Goal: Task Accomplishment & Management: Understand process/instructions

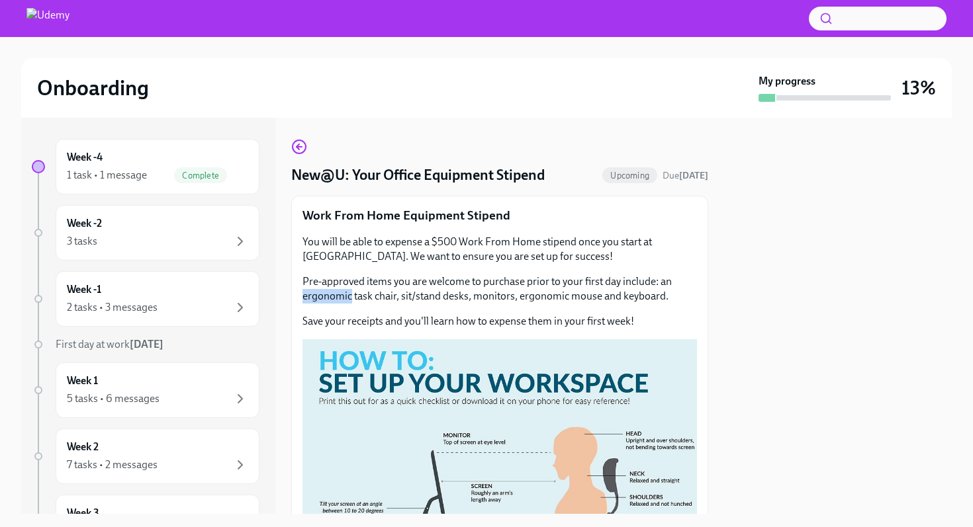
scroll to position [87, 0]
click at [203, 173] on span "Complete" at bounding box center [200, 176] width 53 height 10
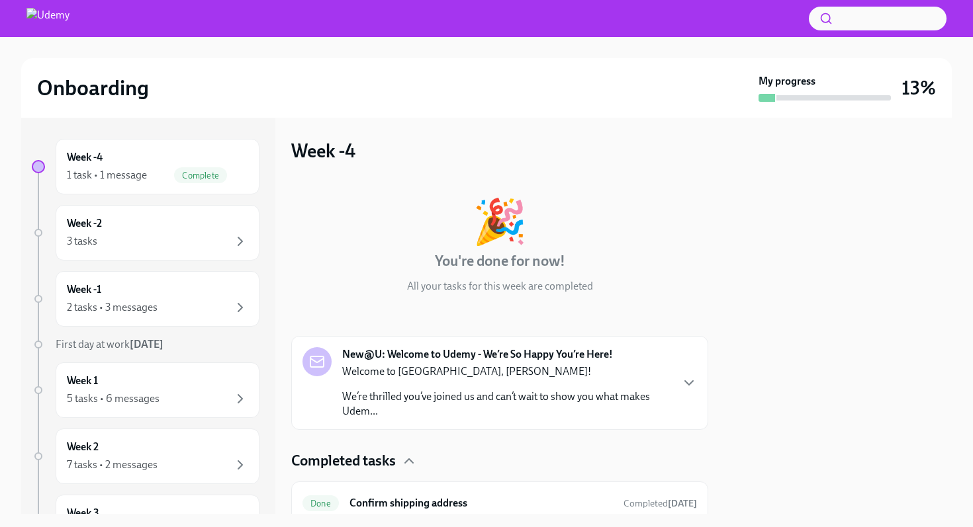
scroll to position [54, 0]
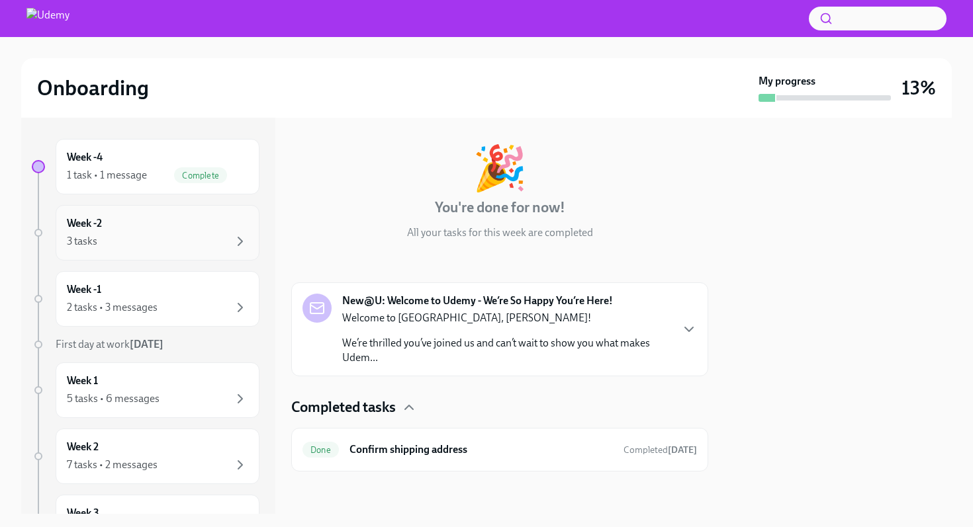
click at [191, 218] on div "Week -2 3 tasks" at bounding box center [157, 232] width 181 height 33
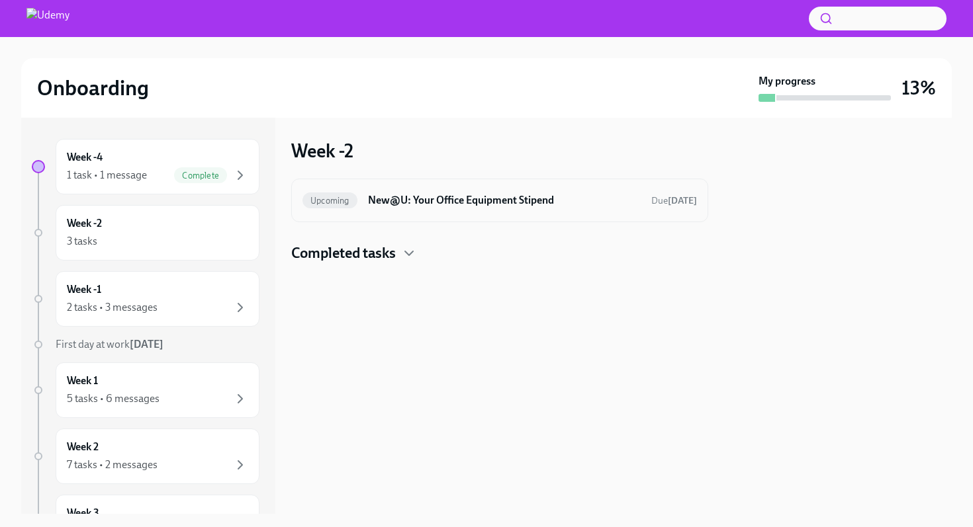
click at [418, 206] on h6 "New@U: Your Office Equipment Stipend" at bounding box center [504, 200] width 273 height 15
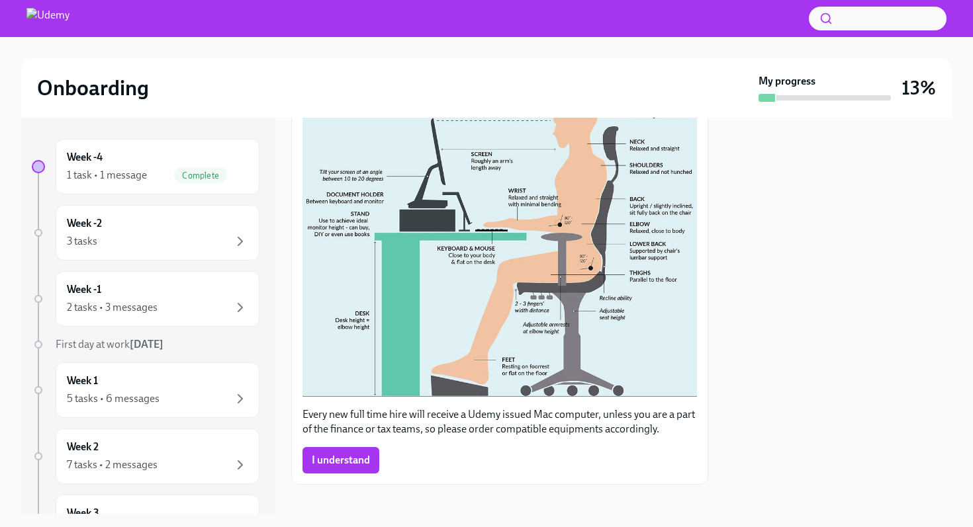
scroll to position [345, 0]
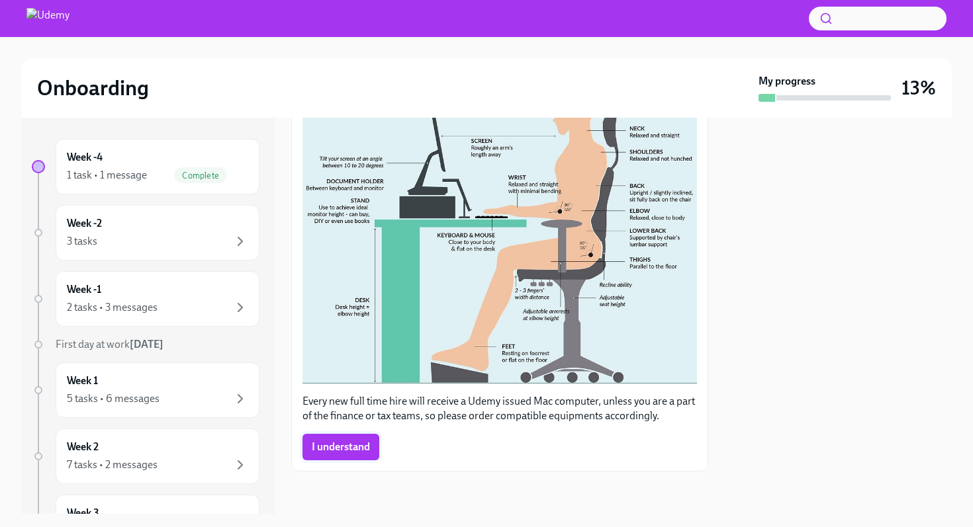
click at [349, 452] on span "I understand" at bounding box center [341, 447] width 58 height 13
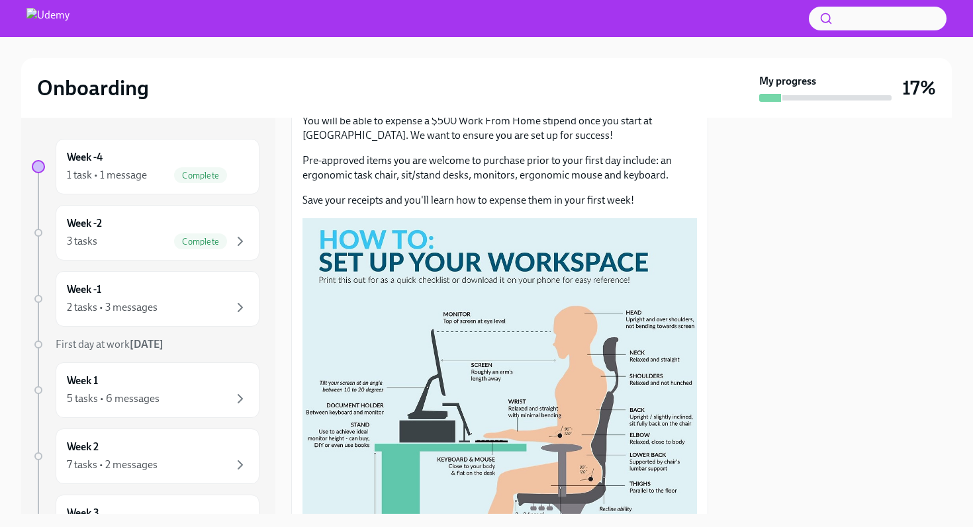
scroll to position [0, 0]
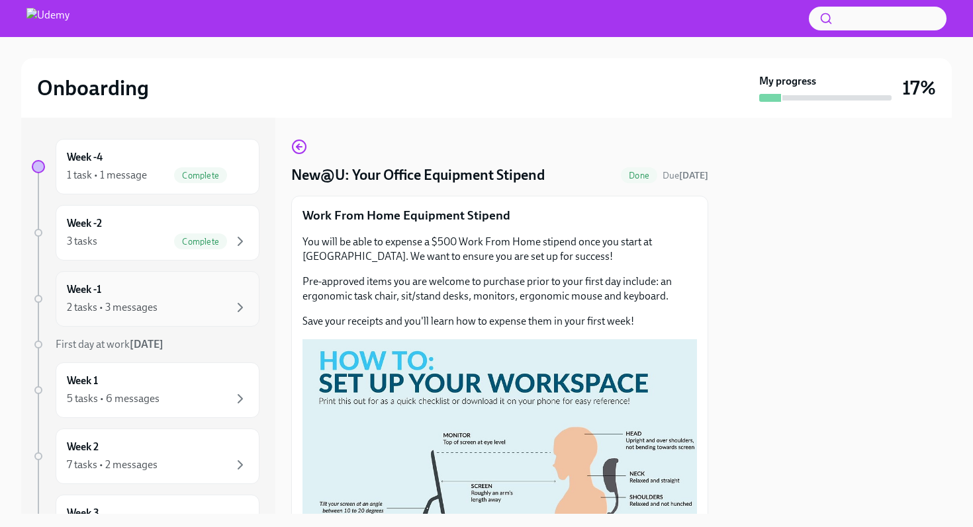
click at [185, 291] on div "Week -1 2 tasks • 3 messages" at bounding box center [157, 299] width 181 height 33
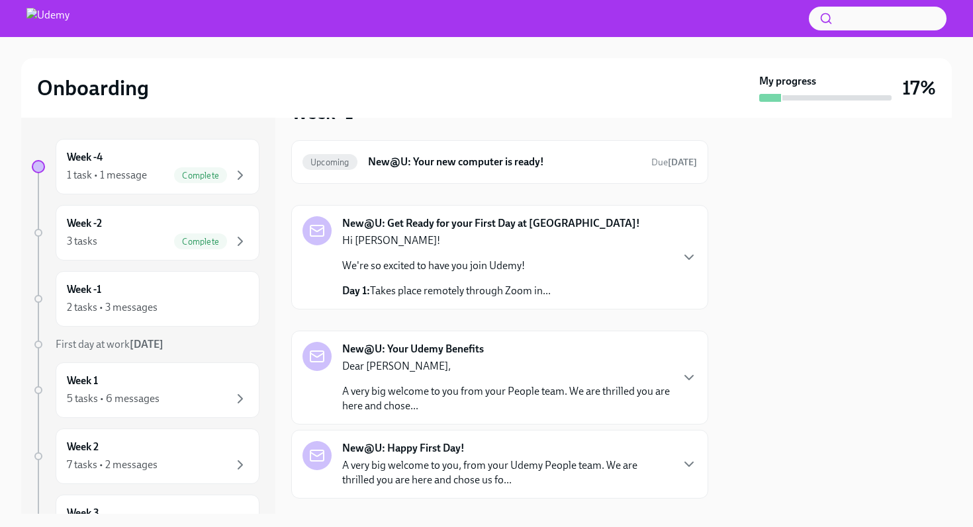
scroll to position [42, 0]
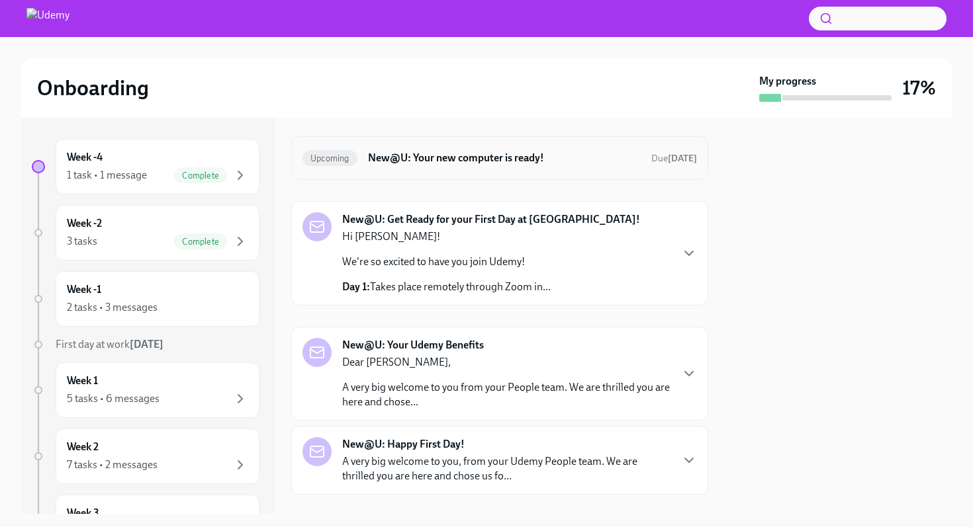
click at [484, 165] on div "Upcoming New@U: Your new computer is ready! Due Oct 5th" at bounding box center [499, 158] width 394 height 21
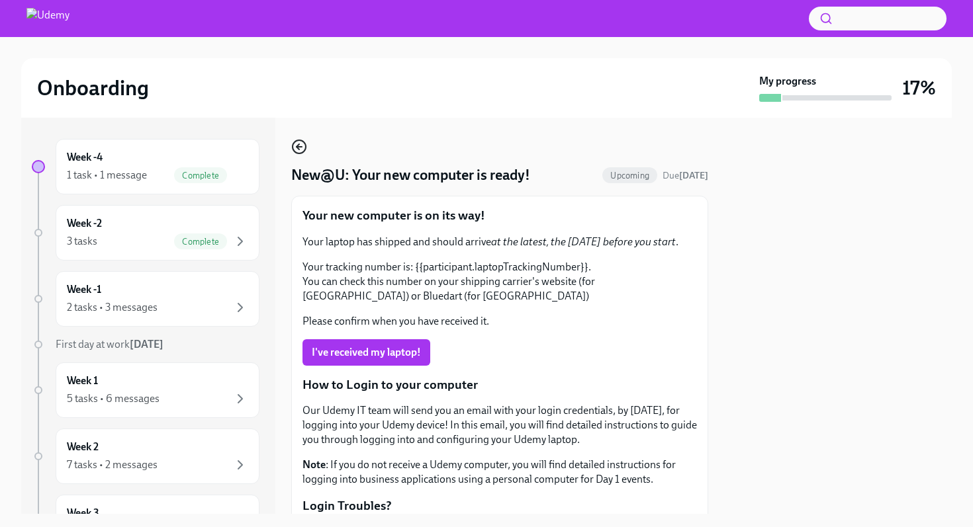
click at [299, 152] on icon "button" at bounding box center [299, 147] width 16 height 16
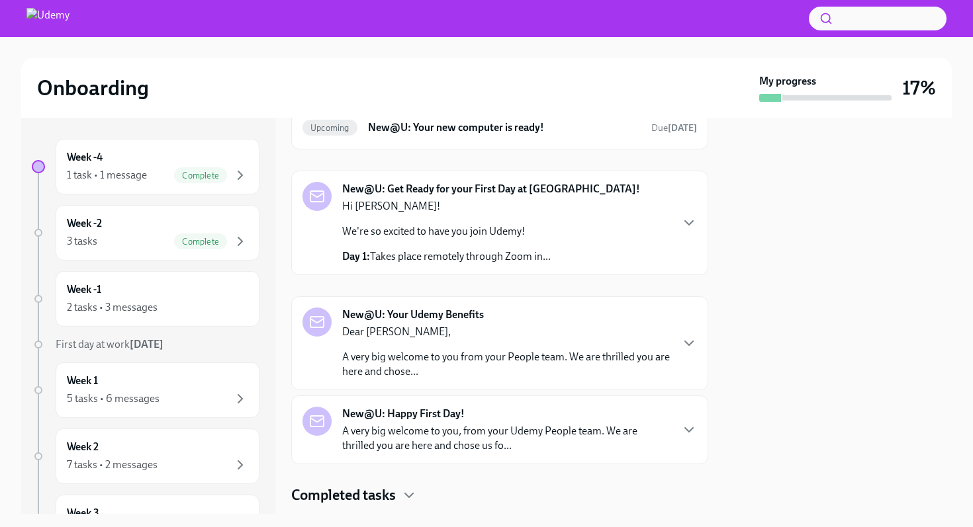
scroll to position [75, 0]
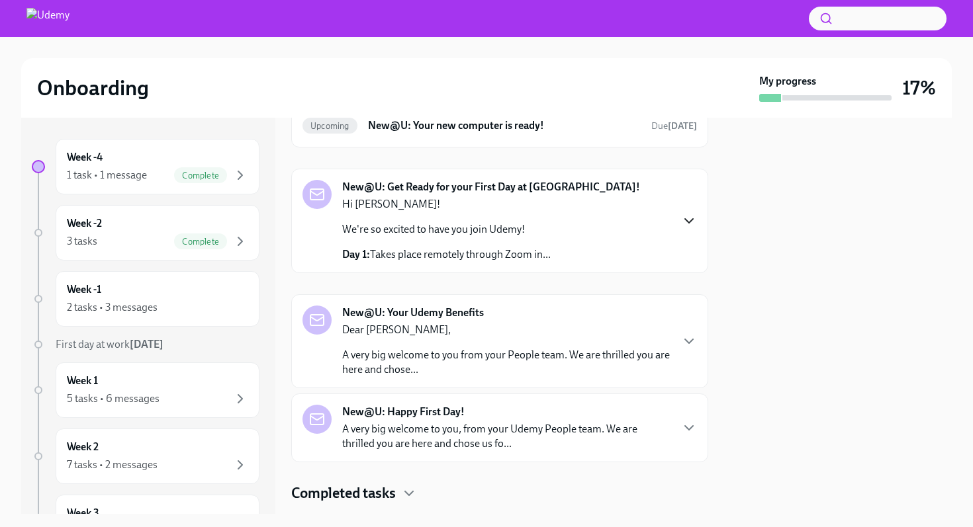
click at [688, 218] on icon "button" at bounding box center [689, 221] width 16 height 16
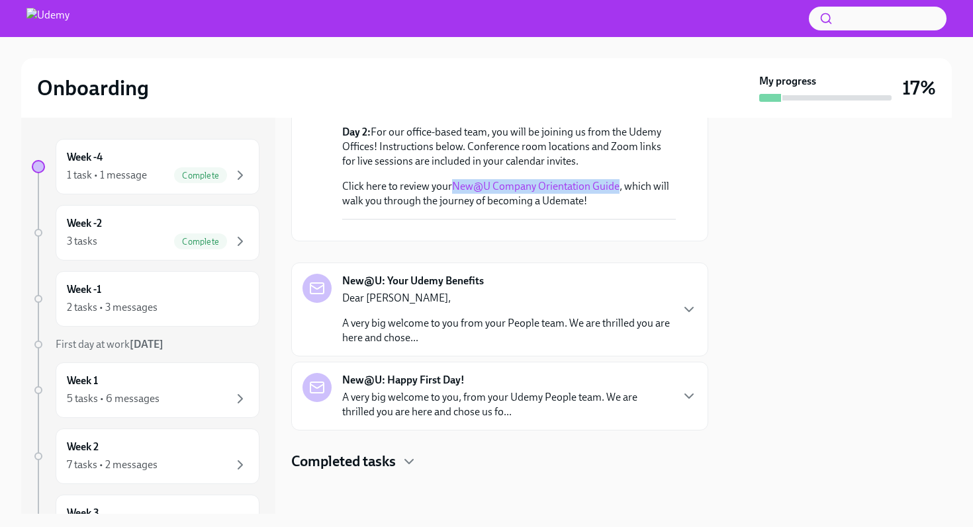
scroll to position [0, 0]
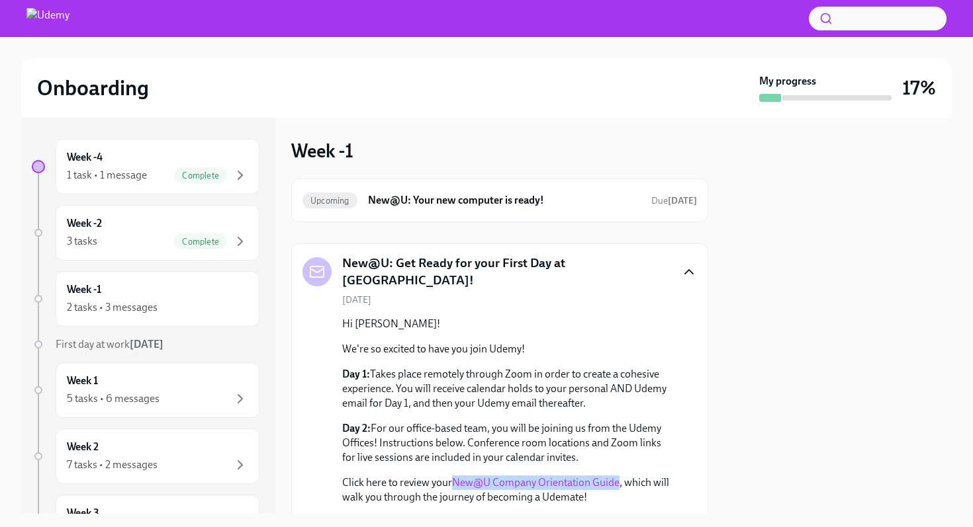
click at [687, 267] on icon "button" at bounding box center [689, 272] width 16 height 16
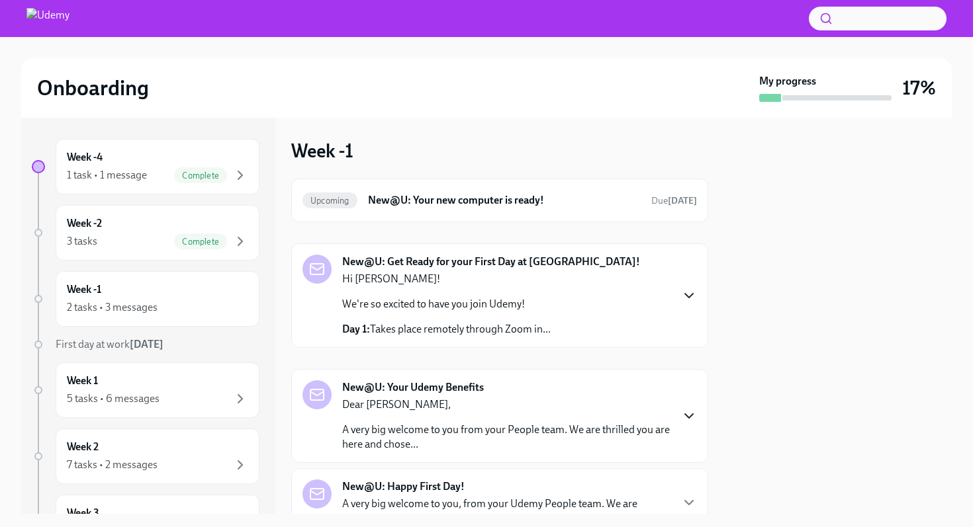
click at [686, 413] on icon "button" at bounding box center [689, 416] width 16 height 16
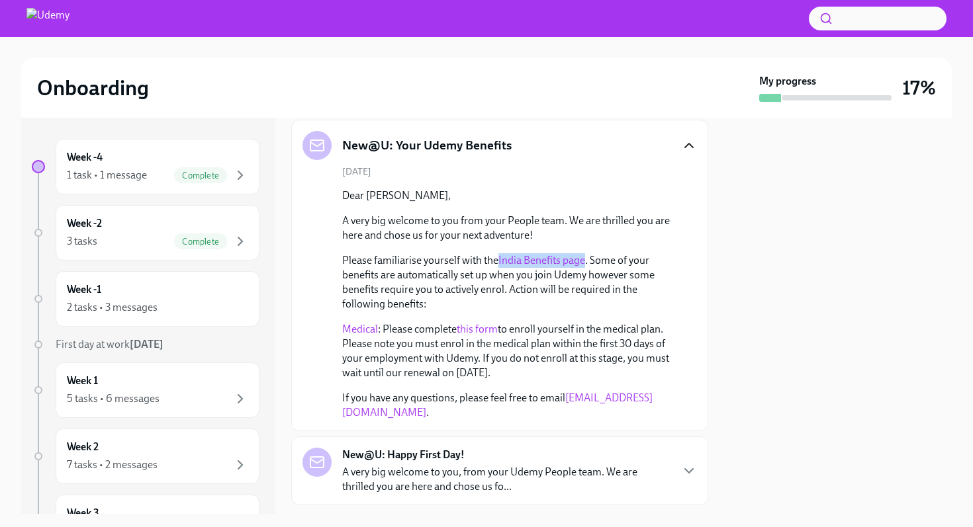
scroll to position [251, 0]
click at [686, 145] on icon "button" at bounding box center [689, 144] width 8 height 4
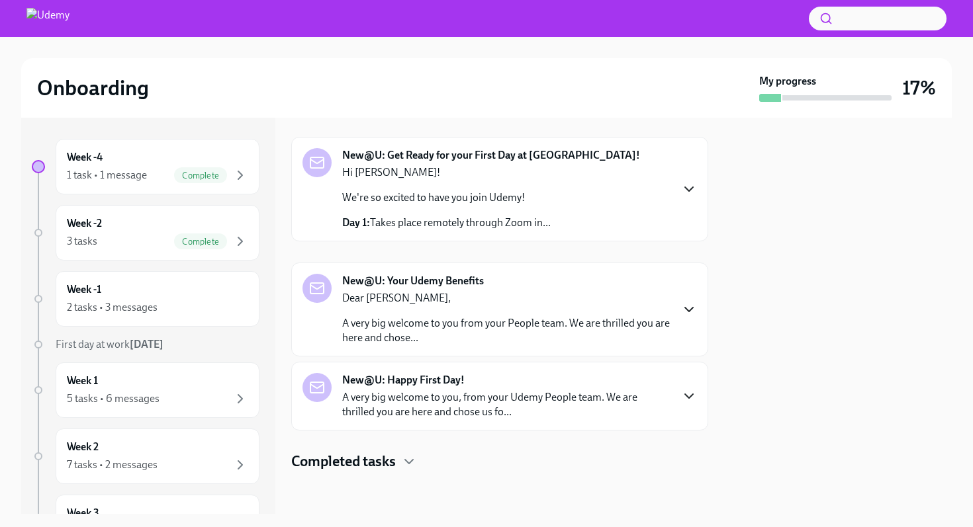
click at [686, 394] on icon "button" at bounding box center [689, 396] width 8 height 4
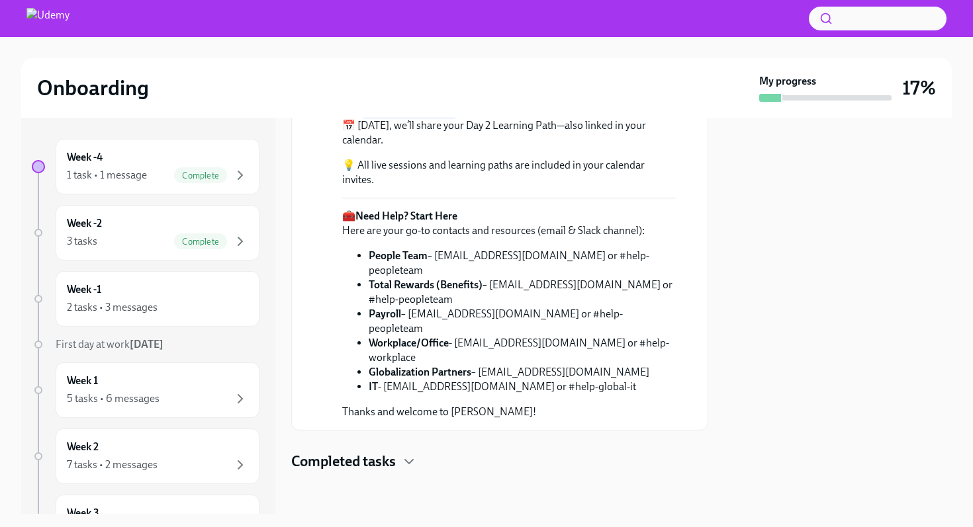
scroll to position [756, 0]
click at [410, 187] on p "💡 All live sessions and learning paths are included in your calendar invites." at bounding box center [509, 172] width 334 height 29
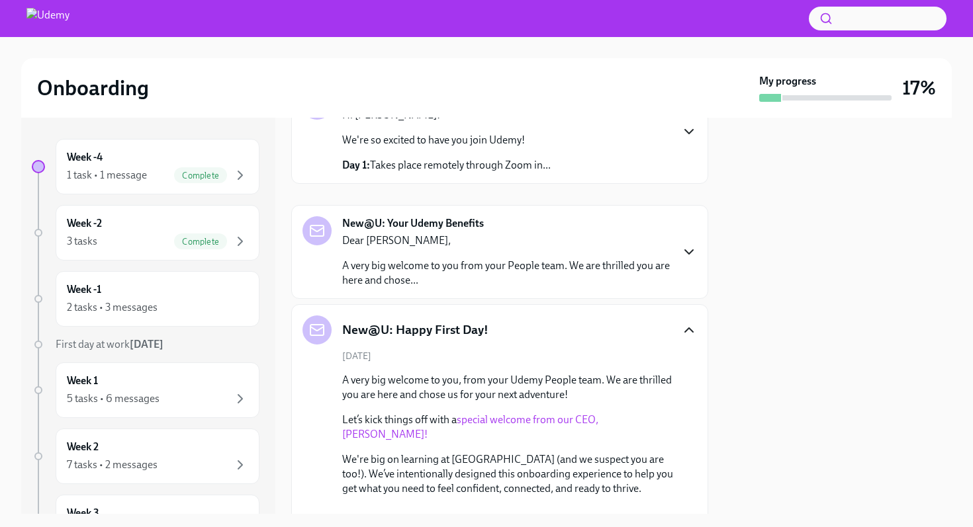
scroll to position [163, 0]
click at [467, 235] on p "Dear Stuti," at bounding box center [506, 242] width 328 height 15
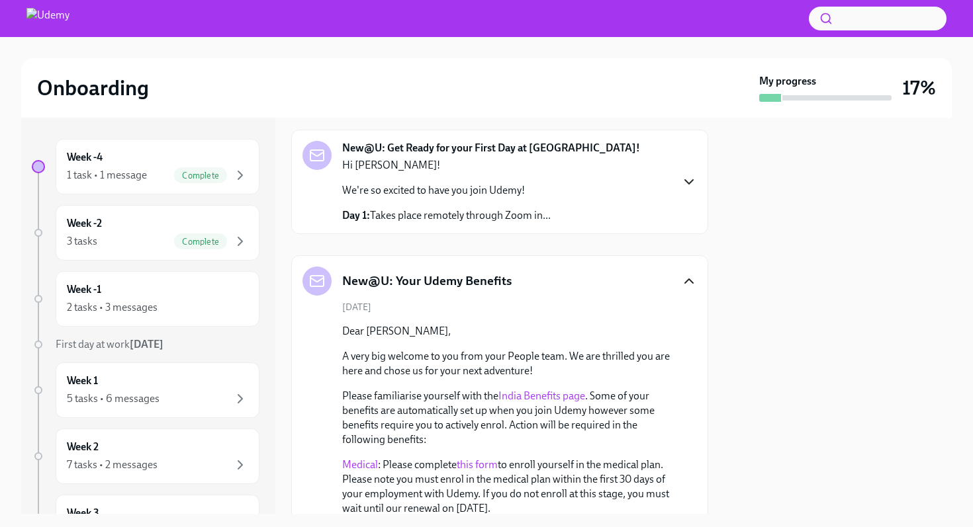
scroll to position [105, 0]
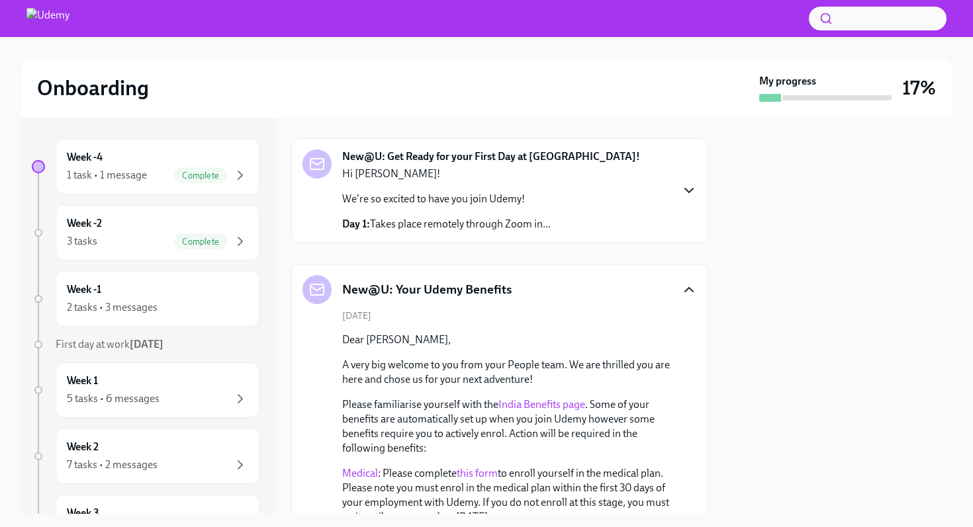
click at [524, 281] on div "New@U: Your Udemy Benefits" at bounding box center [499, 289] width 394 height 29
click at [686, 289] on icon "button" at bounding box center [689, 290] width 16 height 16
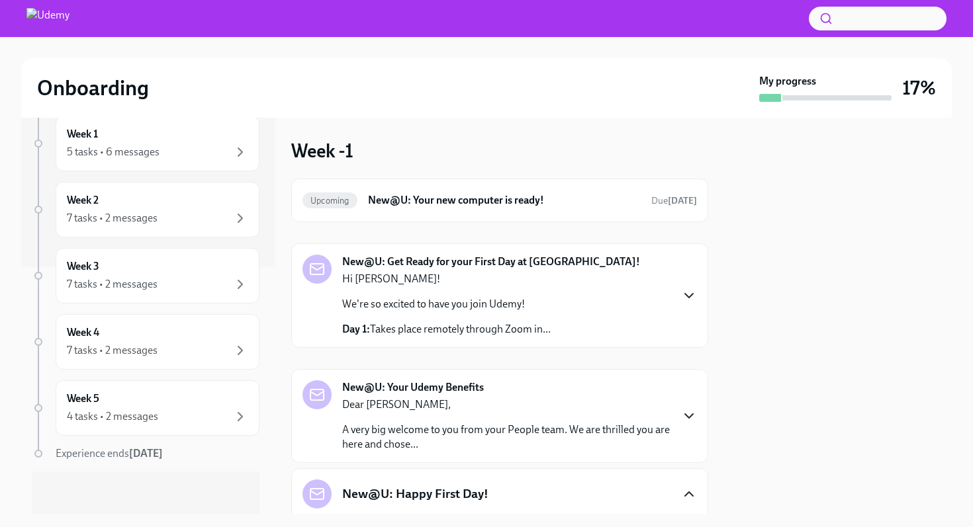
scroll to position [0, 0]
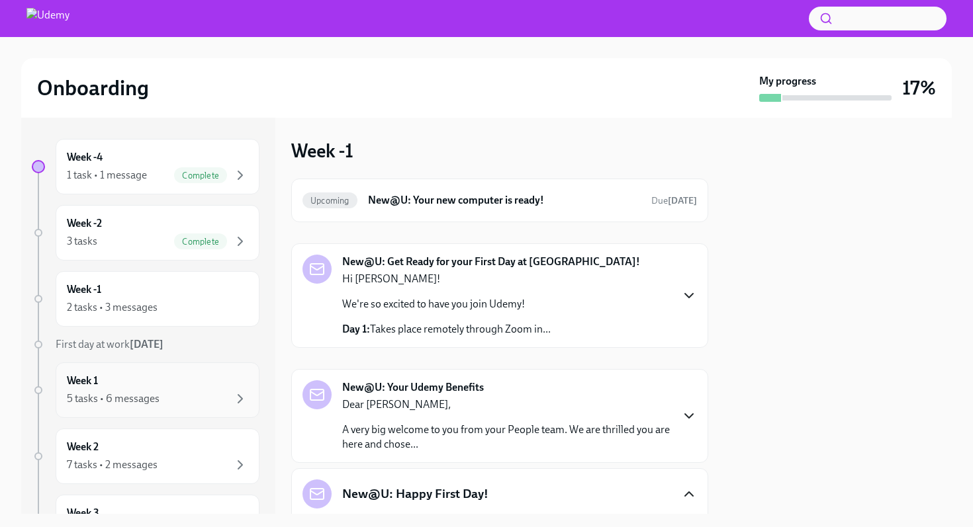
click at [157, 375] on div "Week 1 5 tasks • 6 messages" at bounding box center [157, 390] width 181 height 33
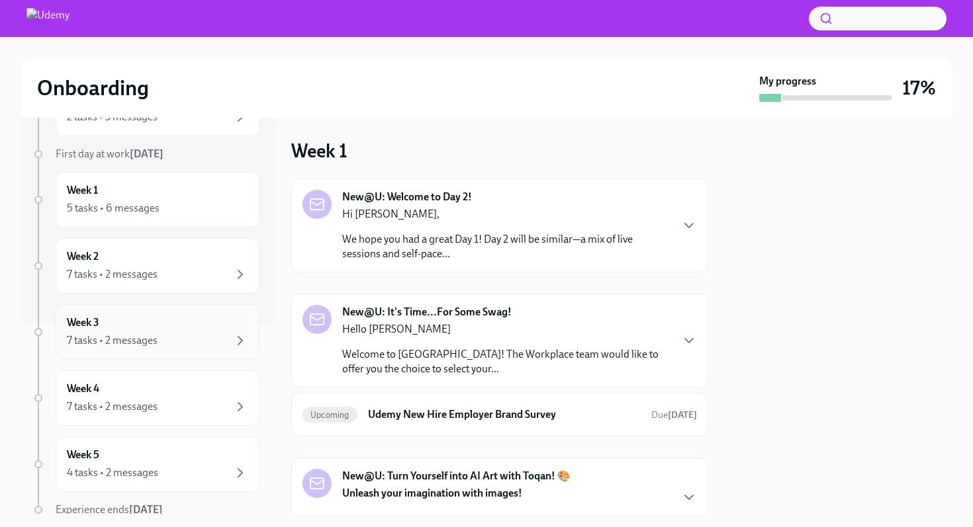
scroll to position [194, 0]
click at [179, 263] on div "7 tasks • 2 messages" at bounding box center [157, 271] width 181 height 16
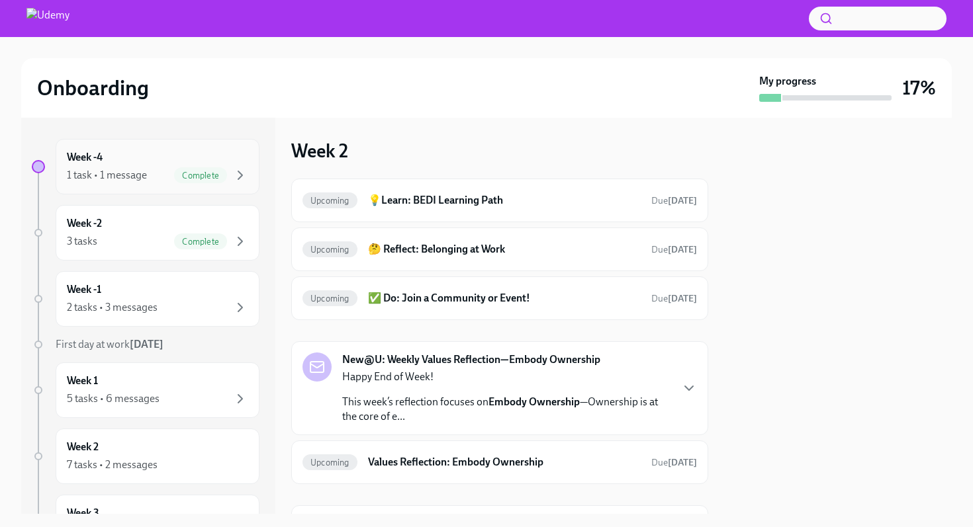
click at [156, 167] on div "Week -4 1 task • 1 message Complete" at bounding box center [157, 166] width 181 height 33
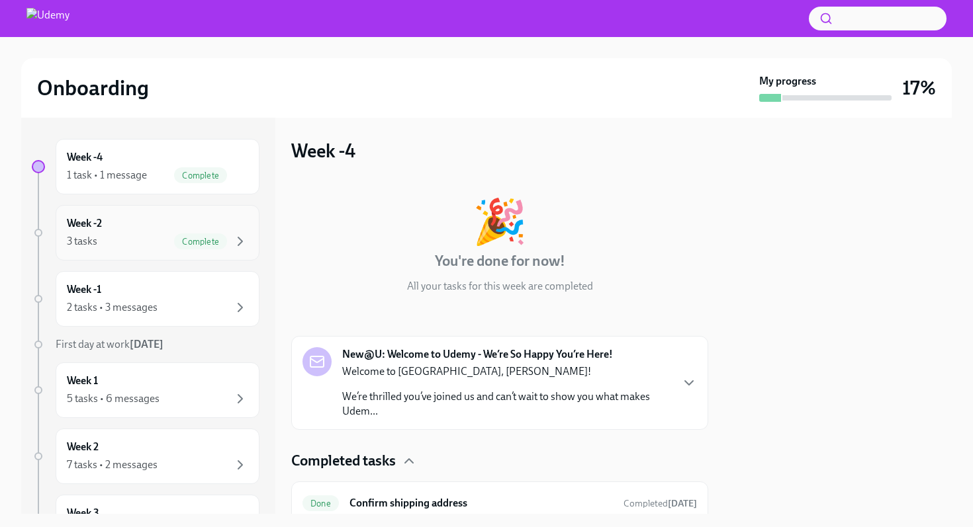
click at [140, 237] on div "3 tasks Complete" at bounding box center [157, 242] width 181 height 16
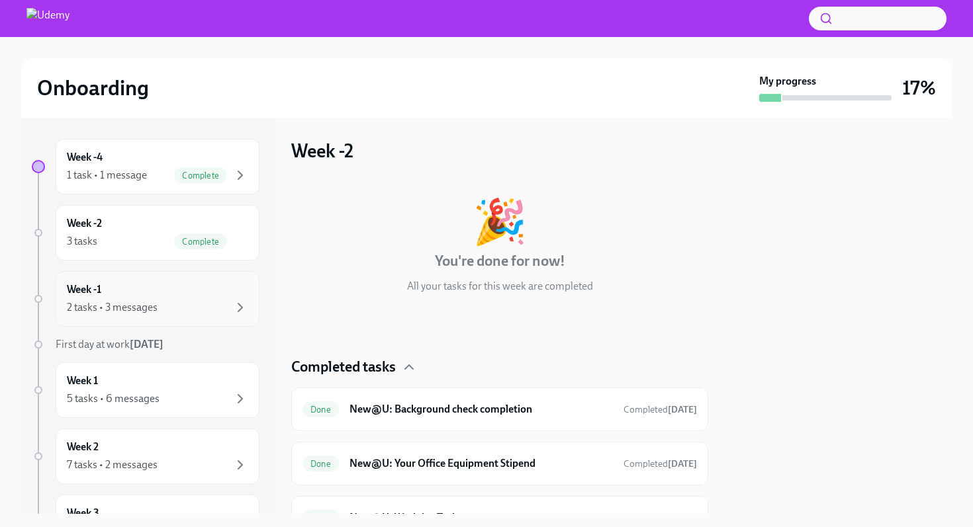
click at [142, 292] on div "Week -1 2 tasks • 3 messages" at bounding box center [157, 299] width 181 height 33
